Goal: Complete application form: Complete application form

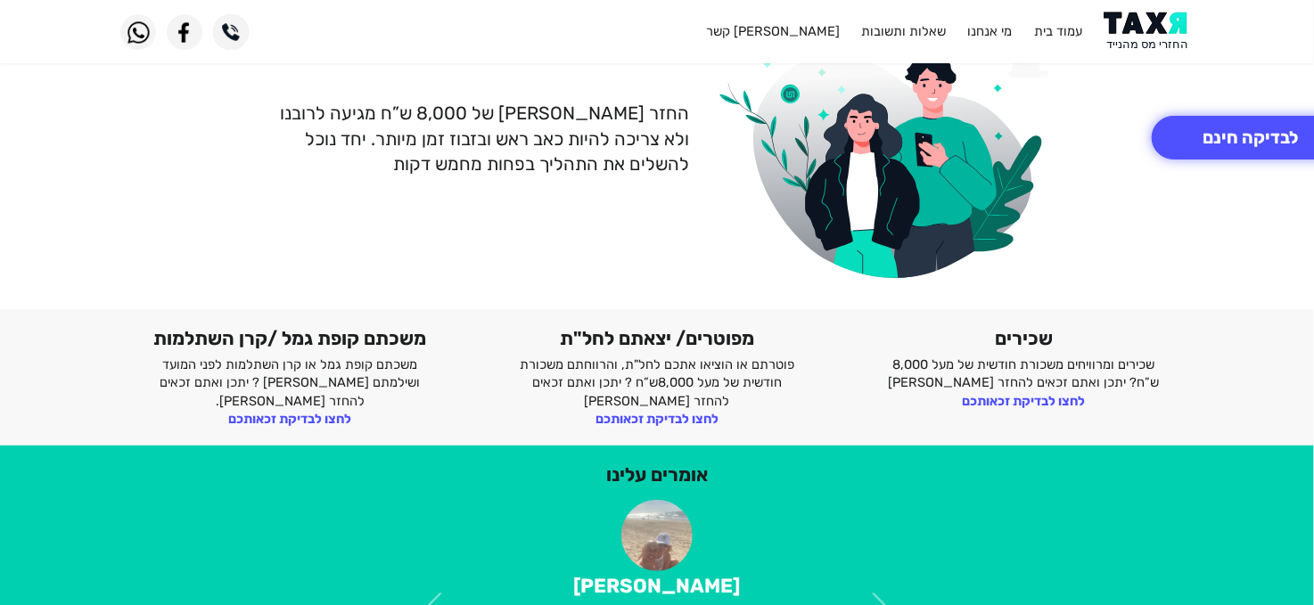
scroll to position [178, 0]
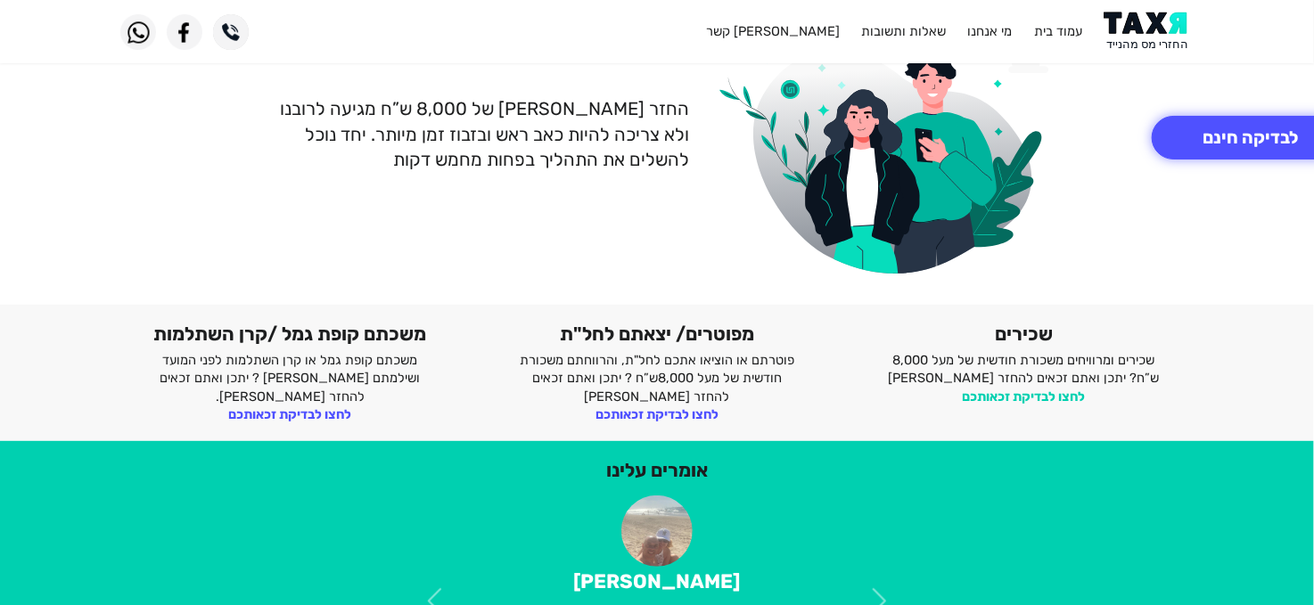
click at [1004, 396] on link "לחצו לבדיקת זכאותכם" at bounding box center [1024, 397] width 123 height 16
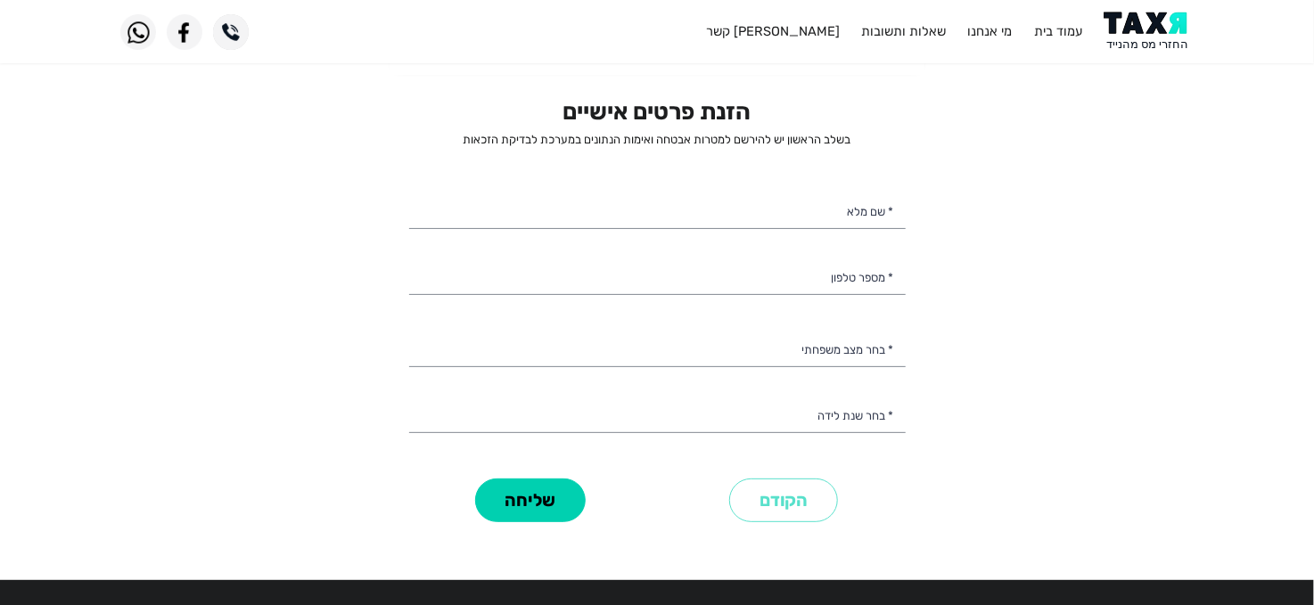
scroll to position [4, 0]
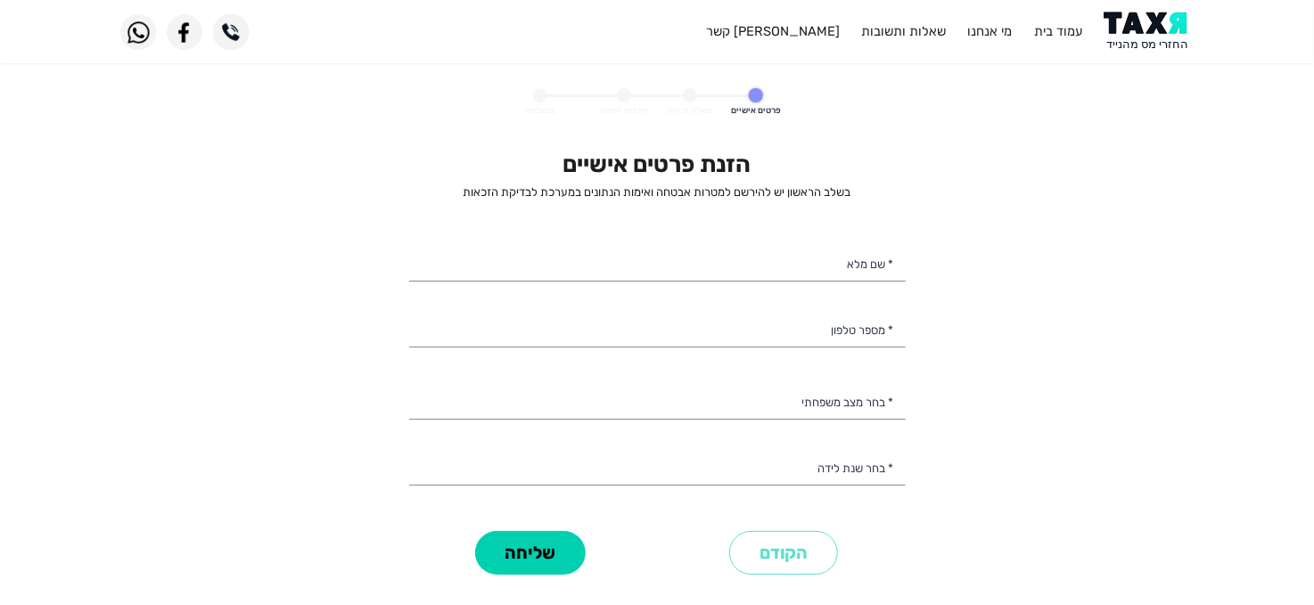
select select
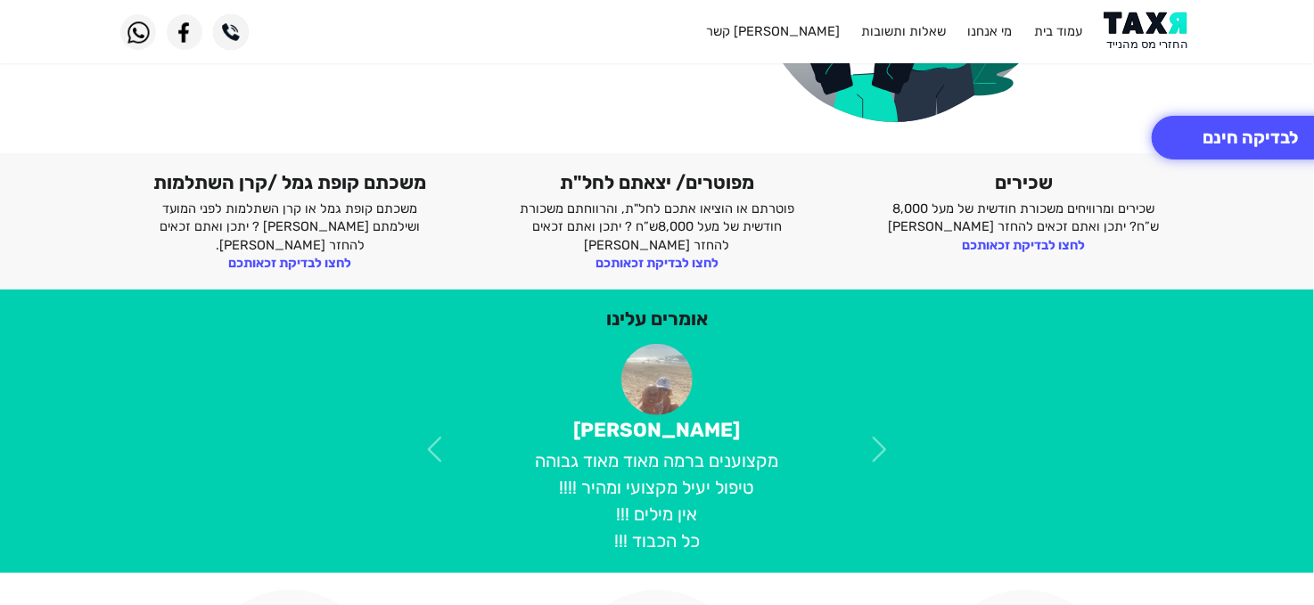
scroll to position [326, 0]
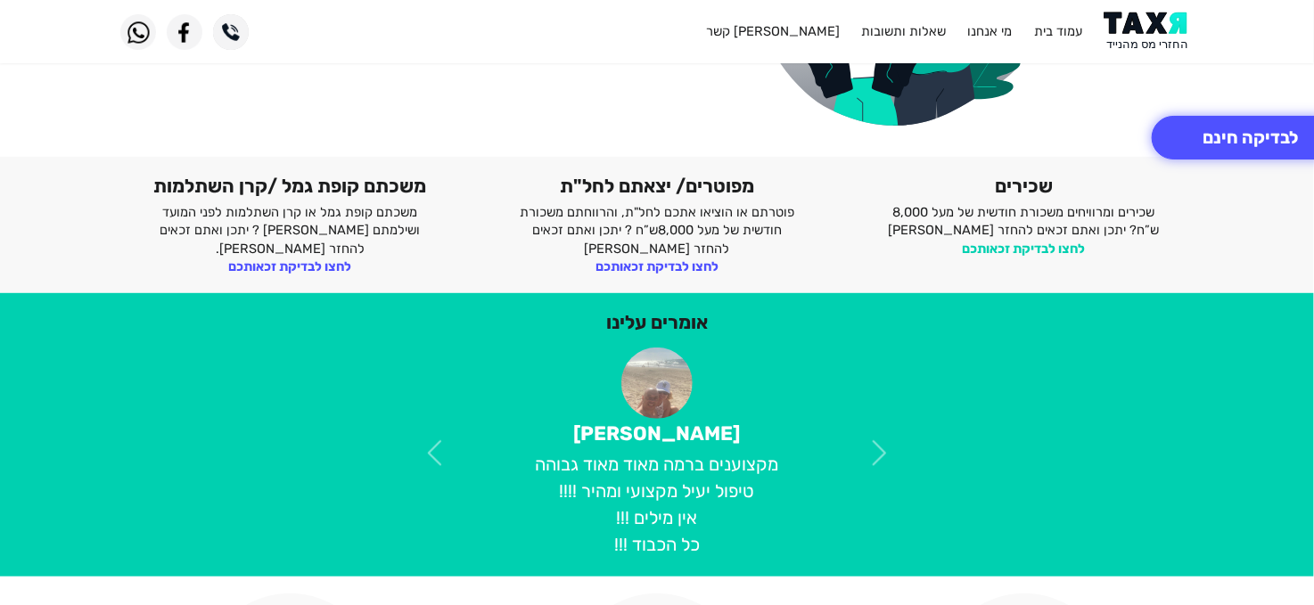
click at [1054, 245] on link "לחצו לבדיקת זכאותכם" at bounding box center [1024, 249] width 123 height 16
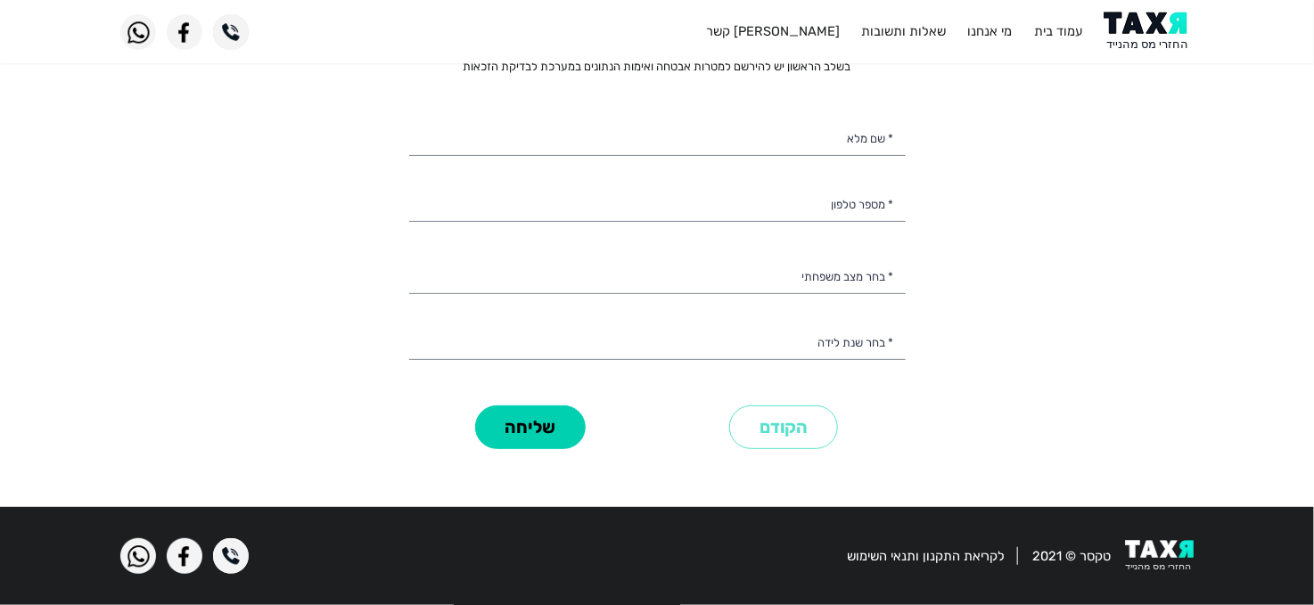
scroll to position [128, 0]
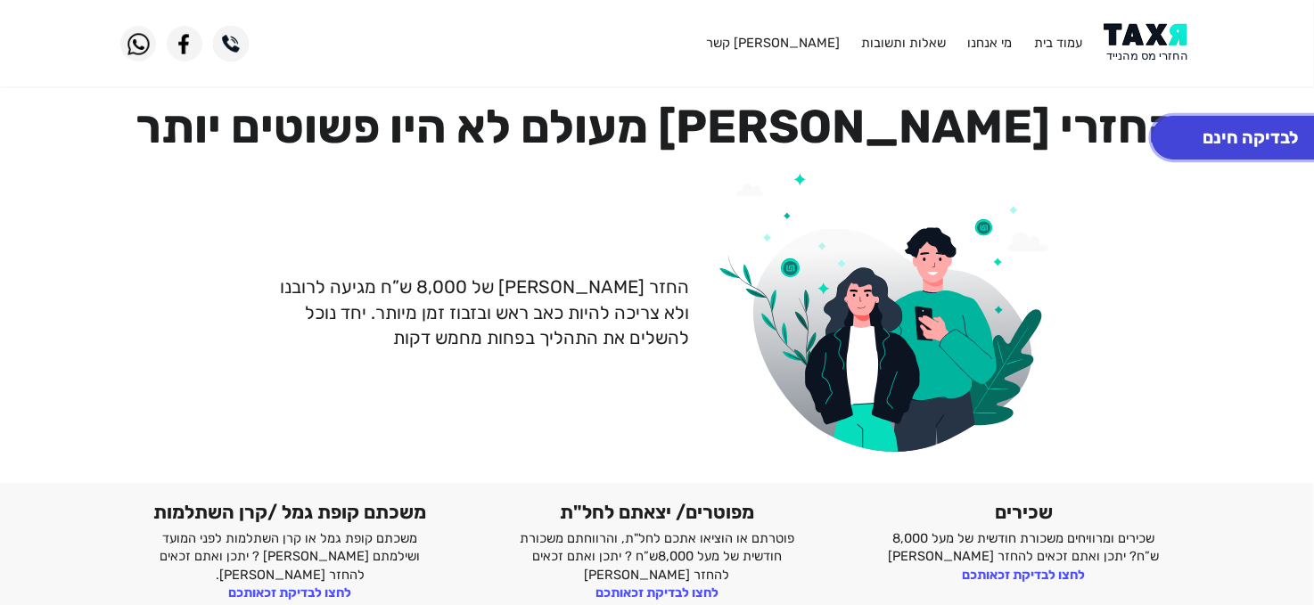
click at [1222, 133] on button "לבדיקה חינם" at bounding box center [1250, 138] width 197 height 44
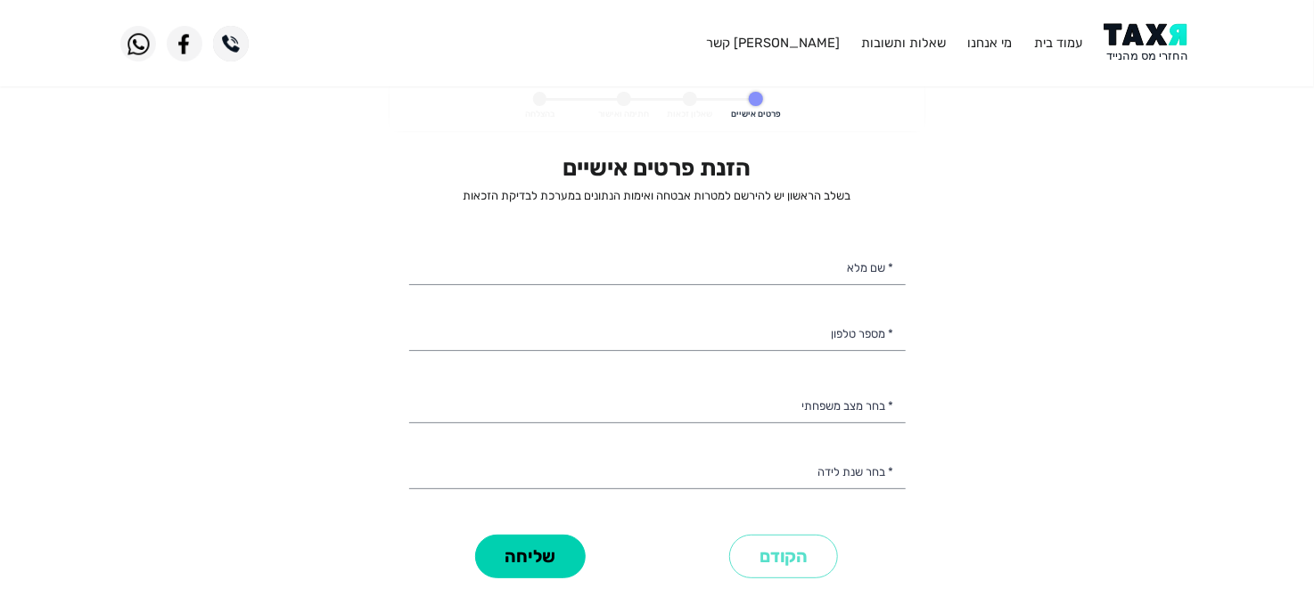
select select
click at [805, 260] on input "* שם מלא" at bounding box center [657, 266] width 496 height 37
type input "[PERSON_NAME]"
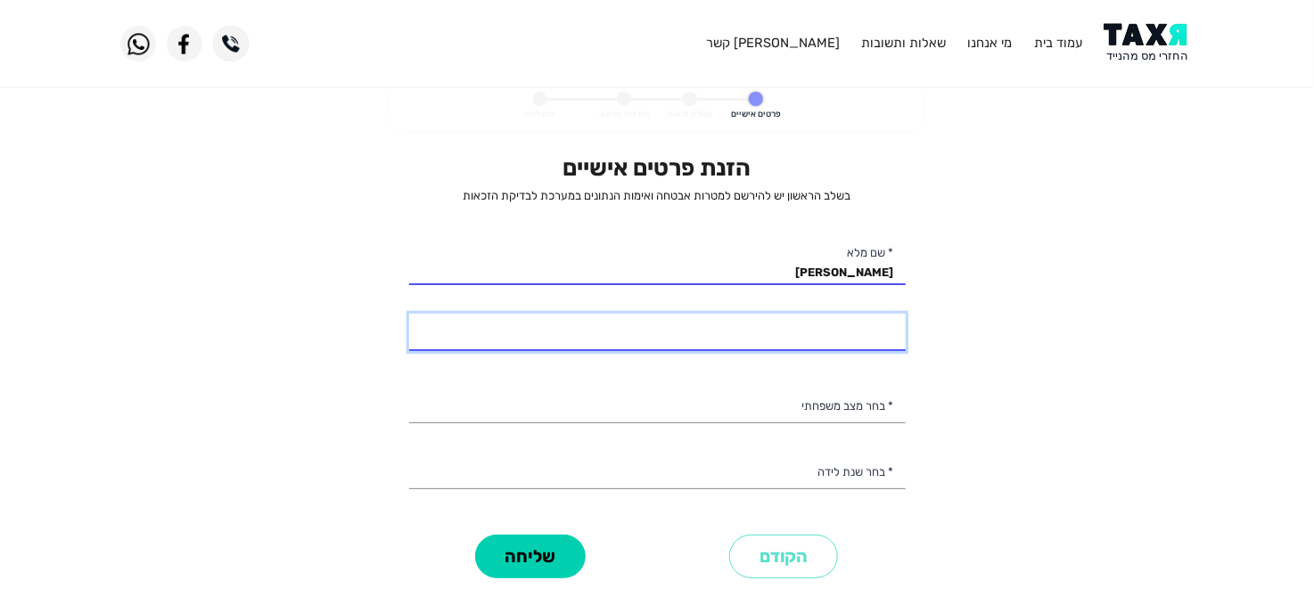
click at [813, 324] on input "* מספר טלפון" at bounding box center [657, 332] width 496 height 37
type input "050-5755550"
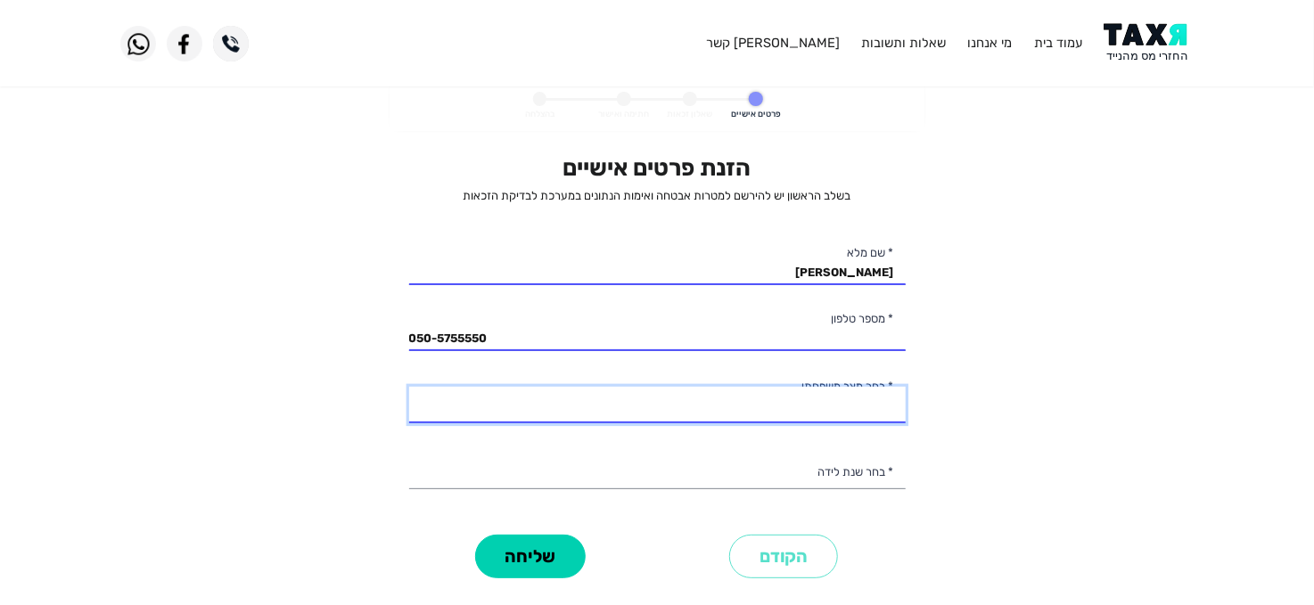
click at [618, 399] on select "רווק/ה נשוי/[PERSON_NAME]/ה אלמן/נה" at bounding box center [657, 405] width 496 height 37
select select "3: Divorced"
click at [409, 387] on select "רווק/ה נשוי/[PERSON_NAME]/ה אלמן/נה" at bounding box center [657, 405] width 496 height 37
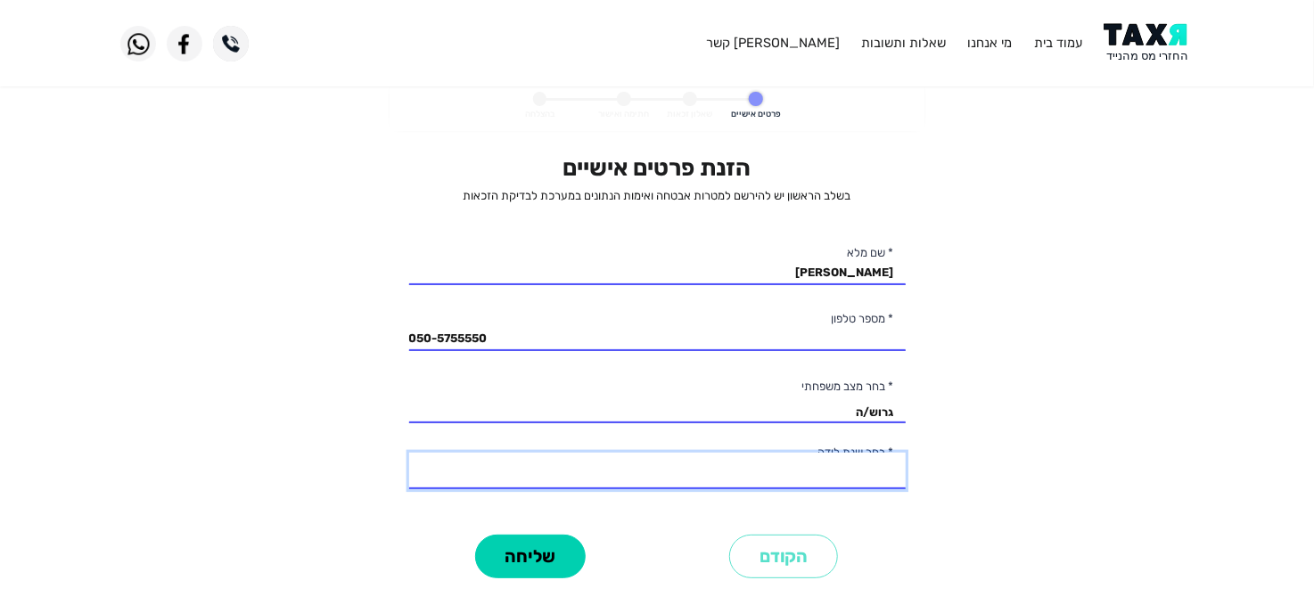
click at [776, 474] on select "2003 2002 2001 2000 1999 1998 1997 1996 1995 1994 1993 1992 1991 1990 1989 1988…" at bounding box center [657, 471] width 496 height 37
select select "47: 1957"
click at [409, 453] on select "2003 2002 2001 2000 1999 1998 1997 1996 1995 1994 1993 1992 1991 1990 1989 1988…" at bounding box center [657, 471] width 496 height 37
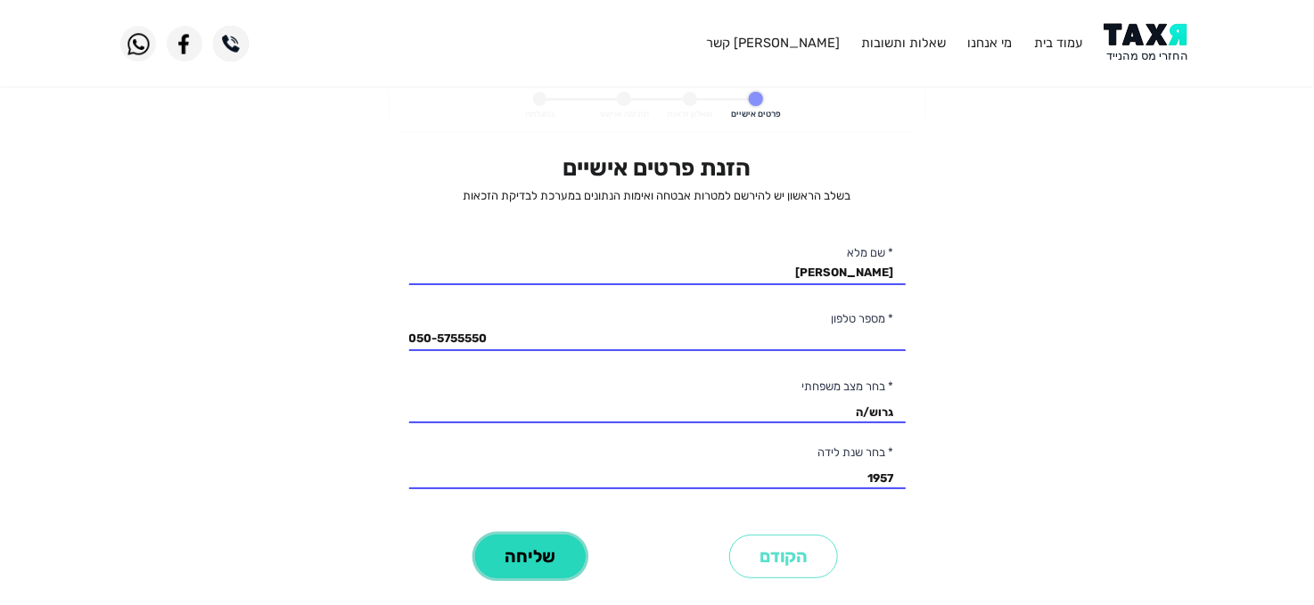
click at [555, 555] on button "שליחה" at bounding box center [530, 557] width 111 height 44
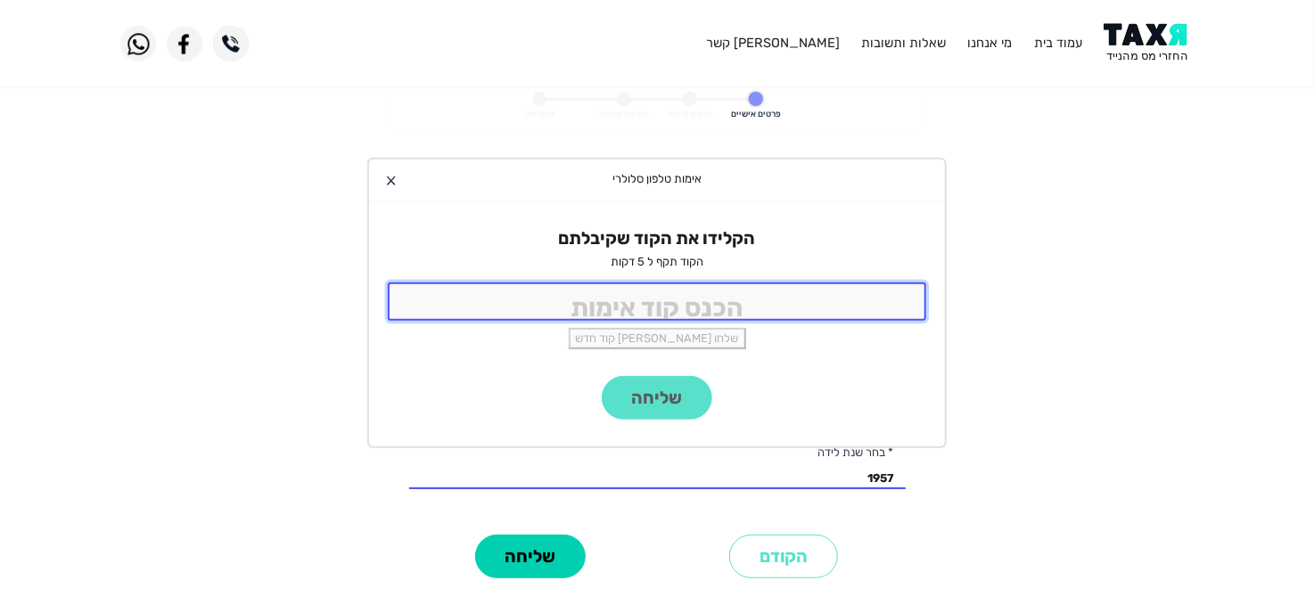
click at [544, 303] on input "tel" at bounding box center [657, 302] width 538 height 38
type input "9201"
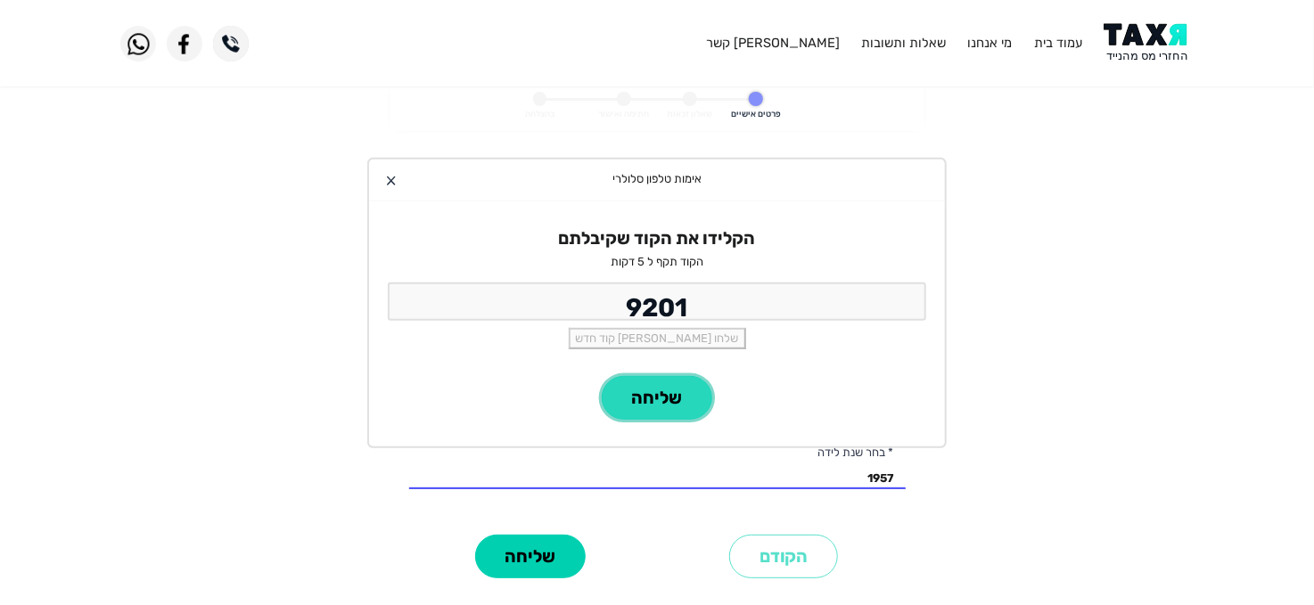
click at [651, 401] on button "שליחה" at bounding box center [657, 398] width 111 height 44
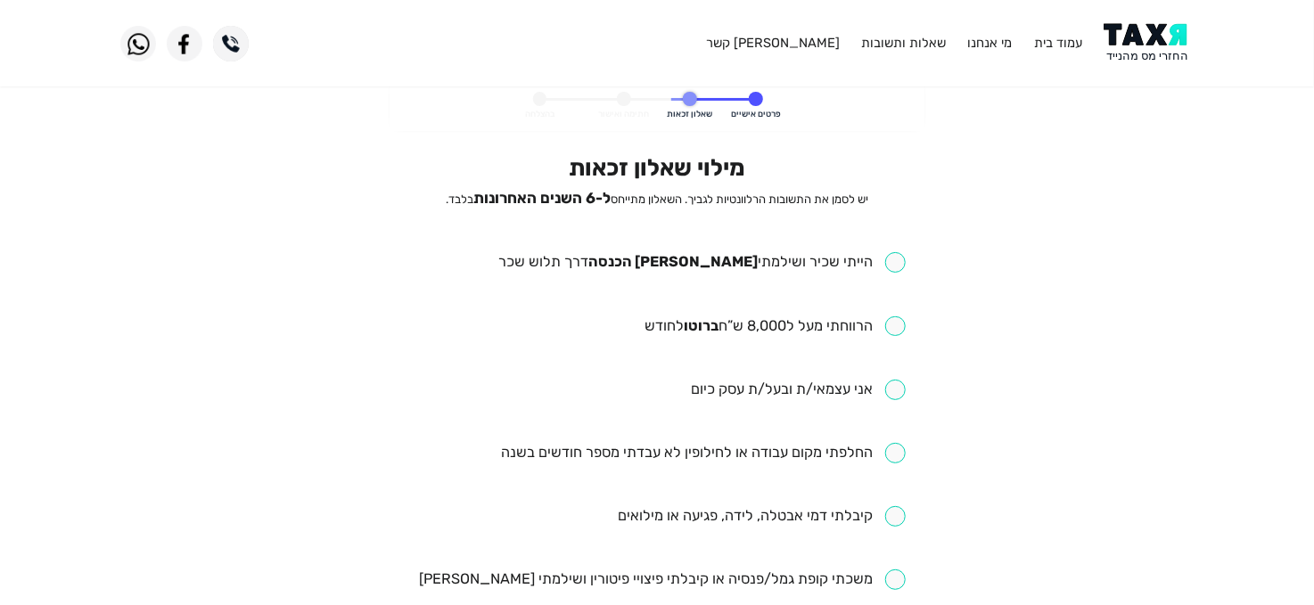
click at [890, 325] on input "checkbox" at bounding box center [774, 326] width 261 height 21
checkbox input "true"
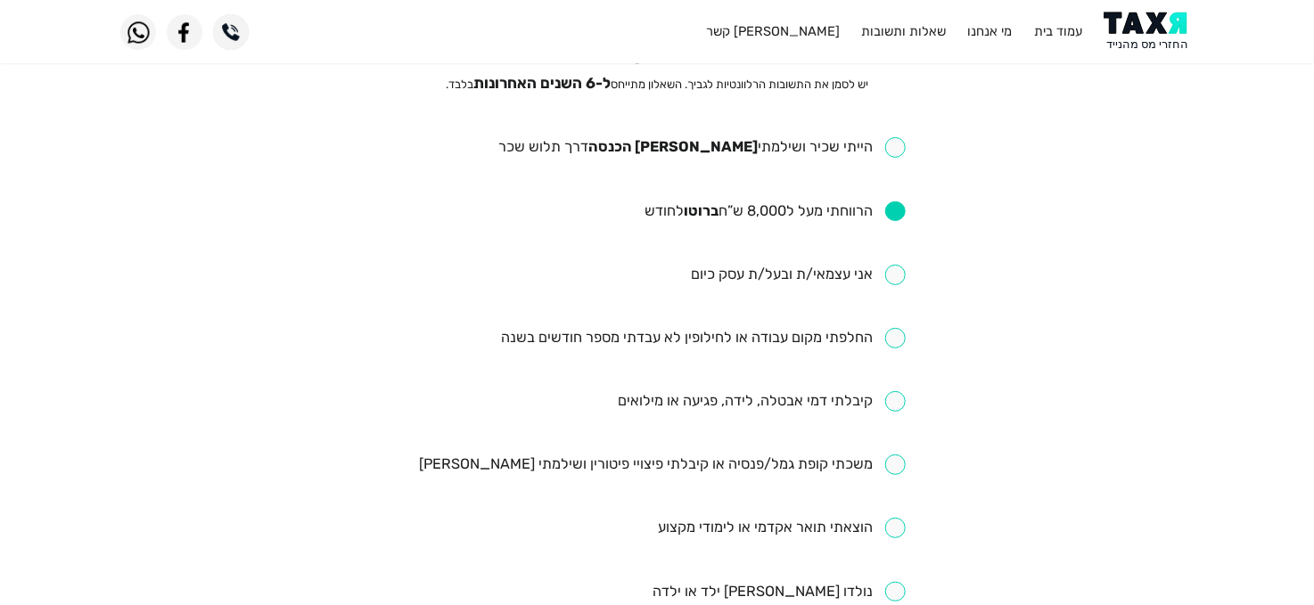
scroll to position [148, 0]
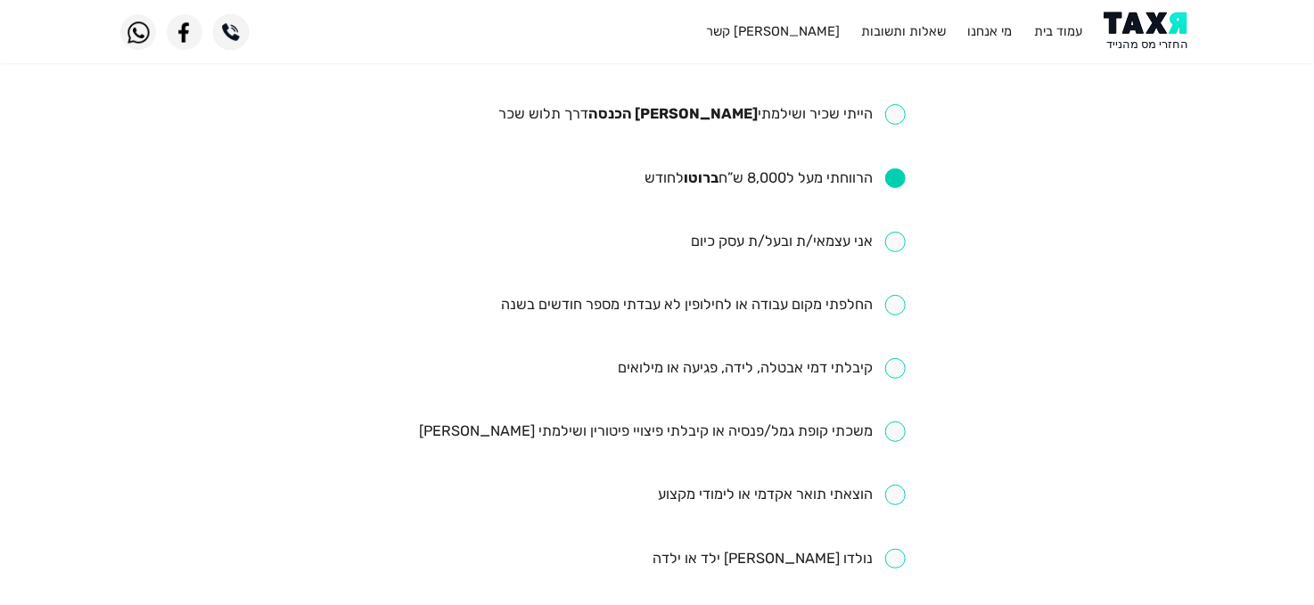
click at [893, 300] on input "checkbox" at bounding box center [703, 305] width 405 height 21
checkbox input "true"
click at [892, 368] on input "checkbox" at bounding box center [762, 368] width 288 height 21
checkbox input "true"
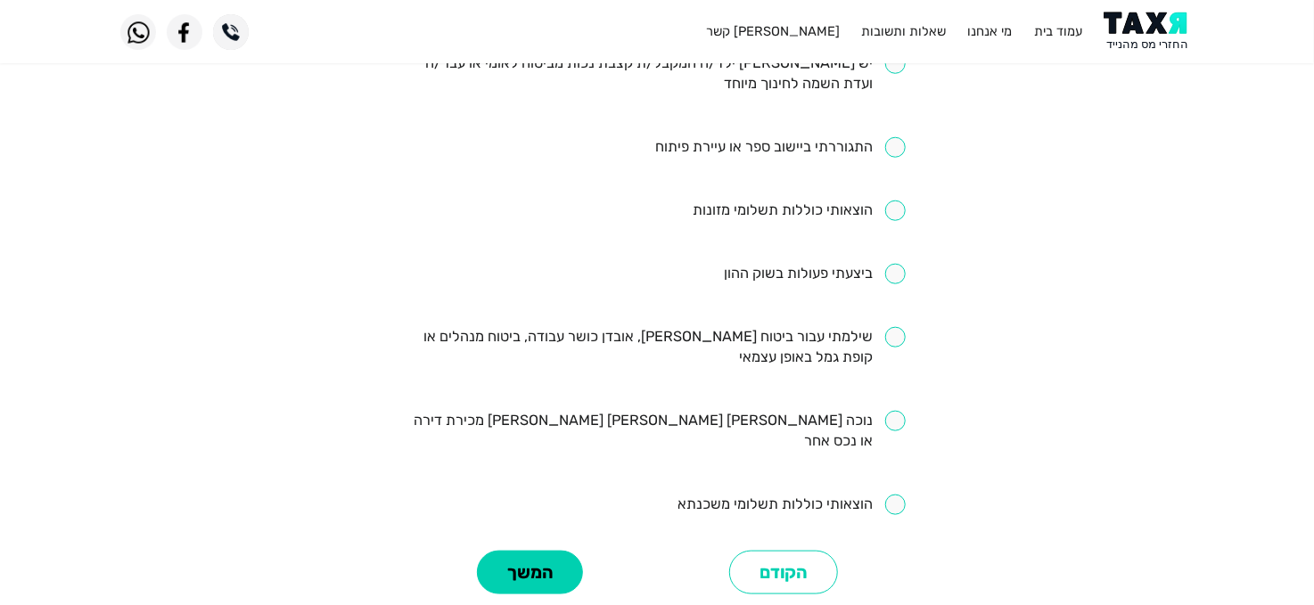
scroll to position [713, 0]
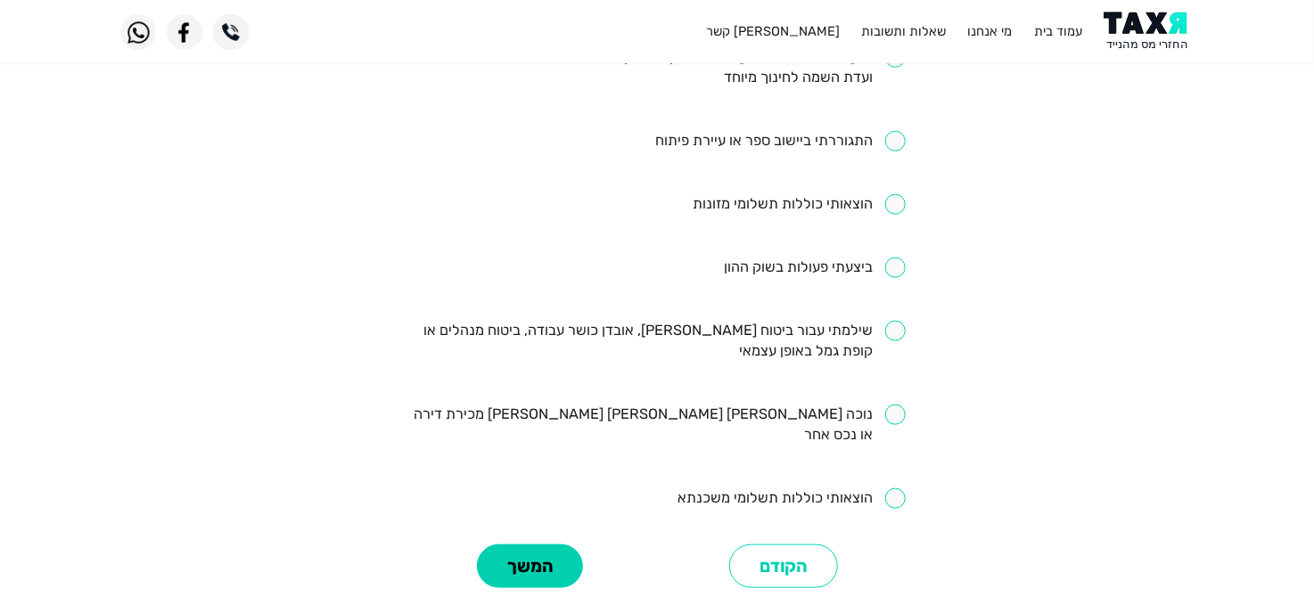
click at [893, 332] on input "checkbox" at bounding box center [657, 341] width 496 height 41
checkbox input "true"
click at [537, 545] on button "המשך" at bounding box center [530, 567] width 106 height 44
